Goal: Navigation & Orientation: Go to known website

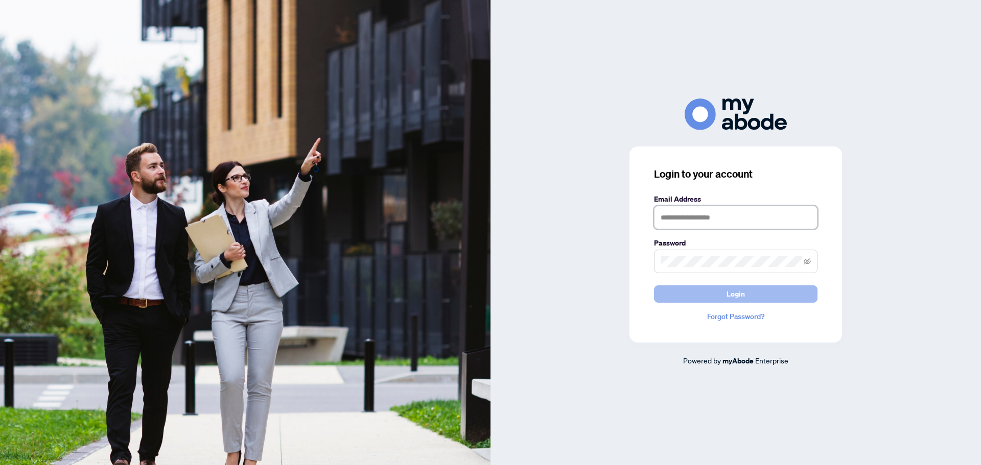
type input "**********"
click at [723, 296] on button "Login" at bounding box center [736, 294] width 164 height 17
